Goal: Information Seeking & Learning: Learn about a topic

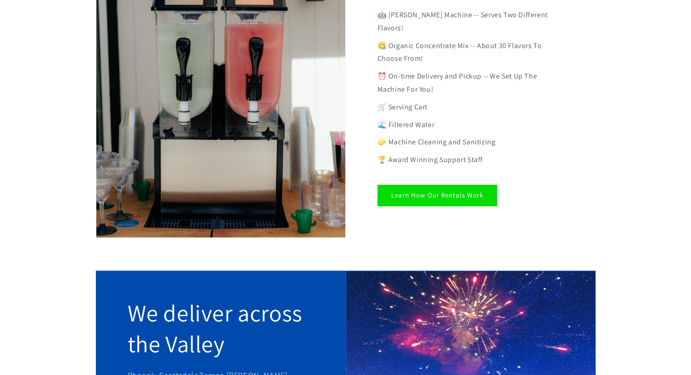
scroll to position [563, 0]
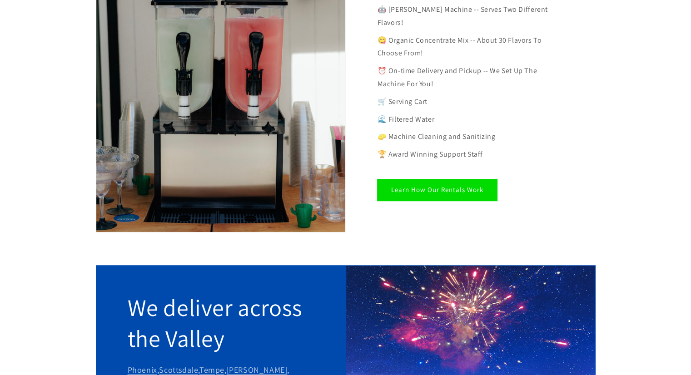
click at [442, 179] on link "Learn How Our Rentals Work" at bounding box center [438, 189] width 120 height 21
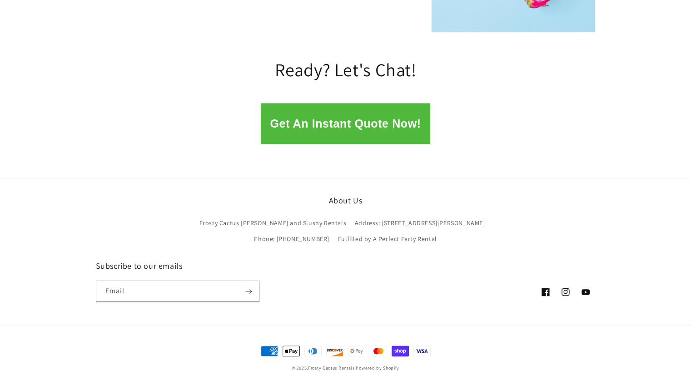
scroll to position [1024, 0]
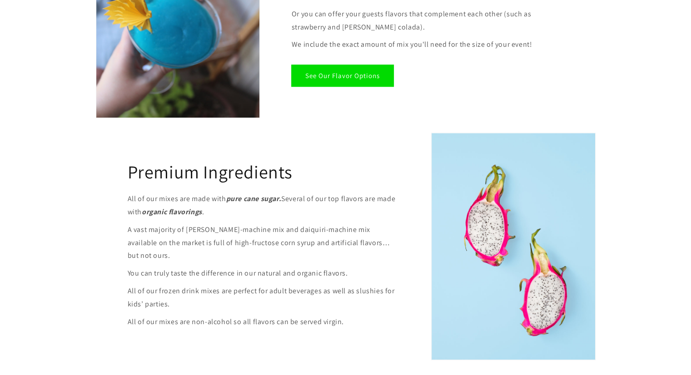
click at [342, 82] on link "See Our Flavor Options" at bounding box center [343, 75] width 102 height 21
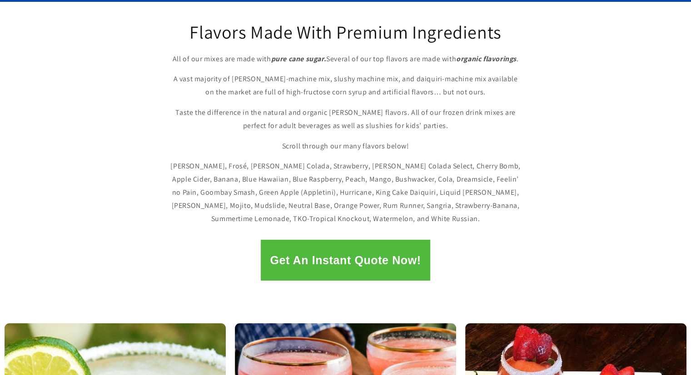
scroll to position [109, 0]
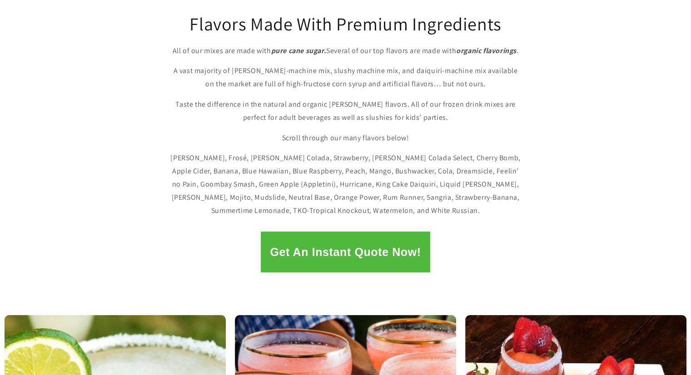
click at [432, 205] on p "Margarita, Frosé, Piña Colada, Strawberry, Piña Colada Select, Cherry Bomb, App…" at bounding box center [346, 184] width 354 height 65
click at [389, 244] on button "Get An Instant Quote Now!" at bounding box center [345, 252] width 169 height 41
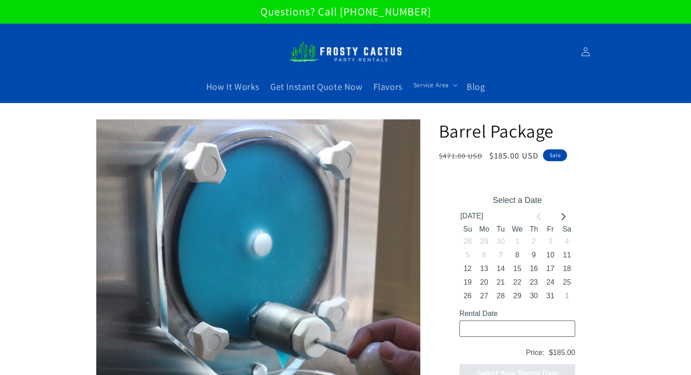
click at [684, 369] on div at bounding box center [684, 369] width 0 height 0
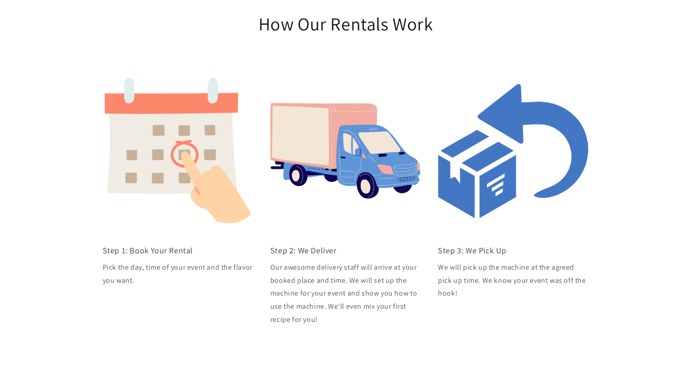
scroll to position [1905, 0]
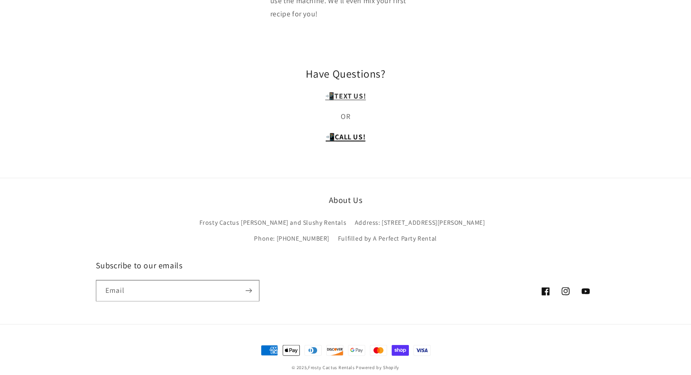
click at [347, 132] on strong "CALL US!" at bounding box center [350, 137] width 30 height 10
click at [350, 132] on strong "CALL US!" at bounding box center [350, 137] width 30 height 10
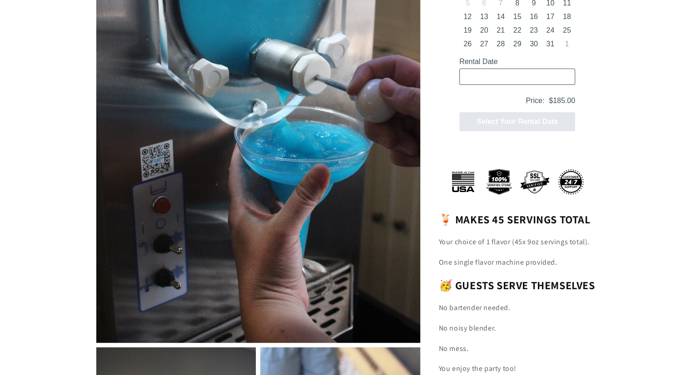
scroll to position [0, 0]
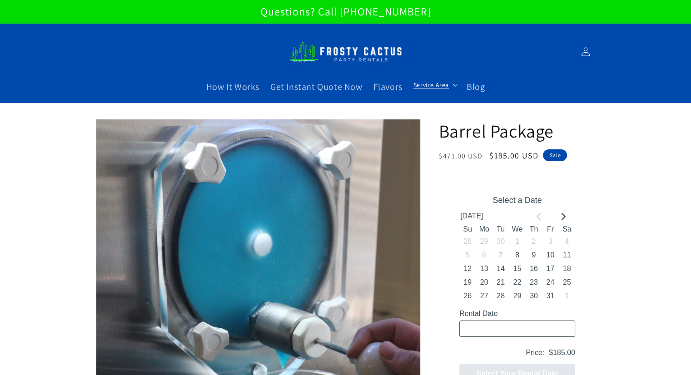
click at [455, 87] on summary "Service Area" at bounding box center [434, 84] width 53 height 19
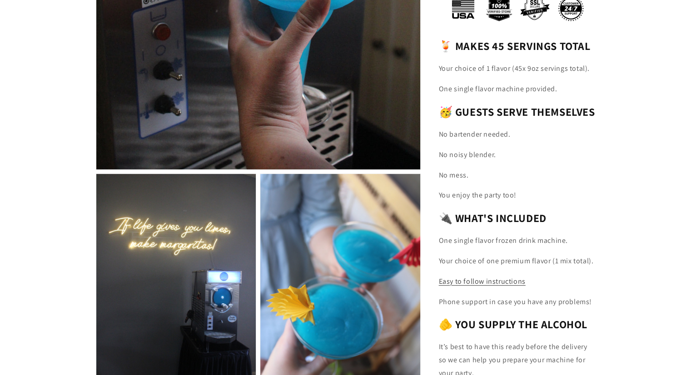
scroll to position [109, 0]
